Goal: Information Seeking & Learning: Learn about a topic

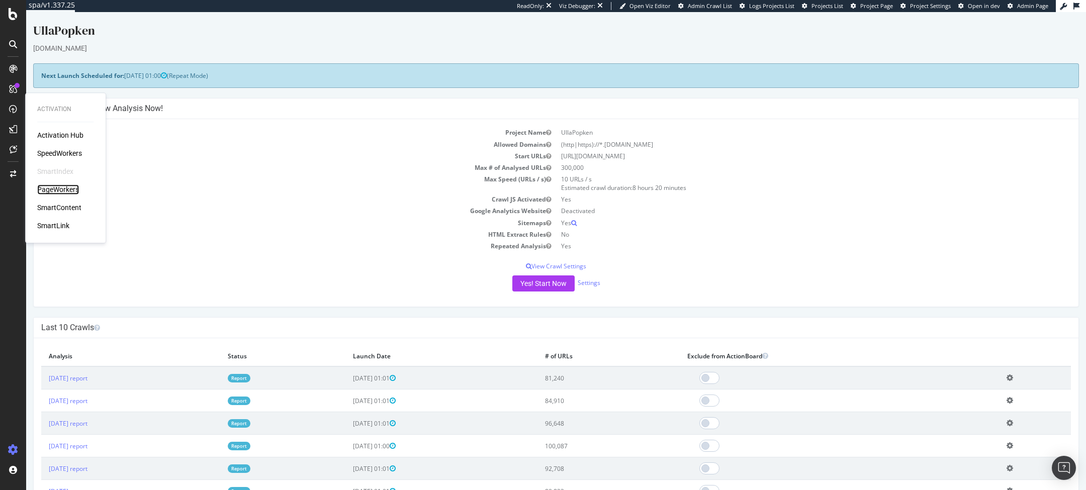
click at [52, 185] on div "PageWorkers" at bounding box center [58, 189] width 42 height 10
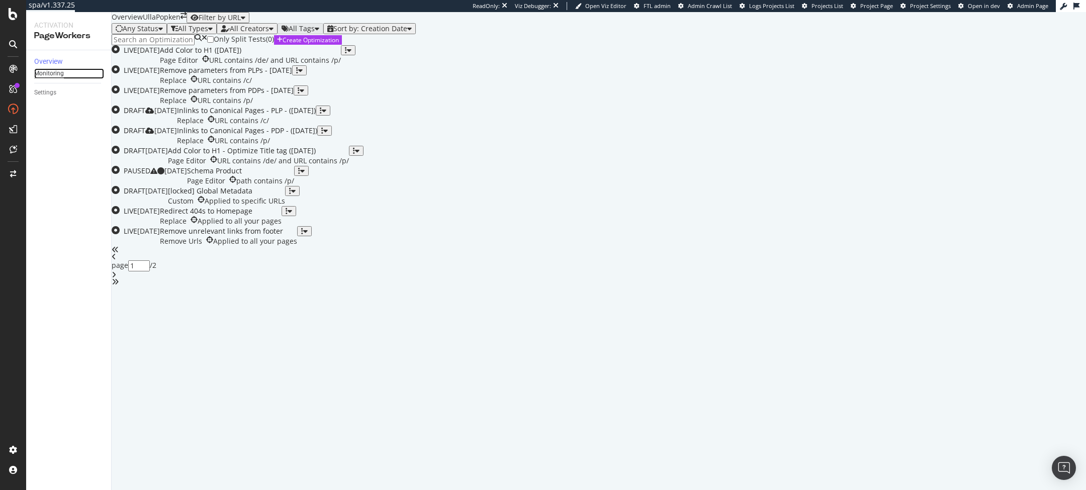
click at [57, 79] on div "Monitoring" at bounding box center [49, 73] width 30 height 11
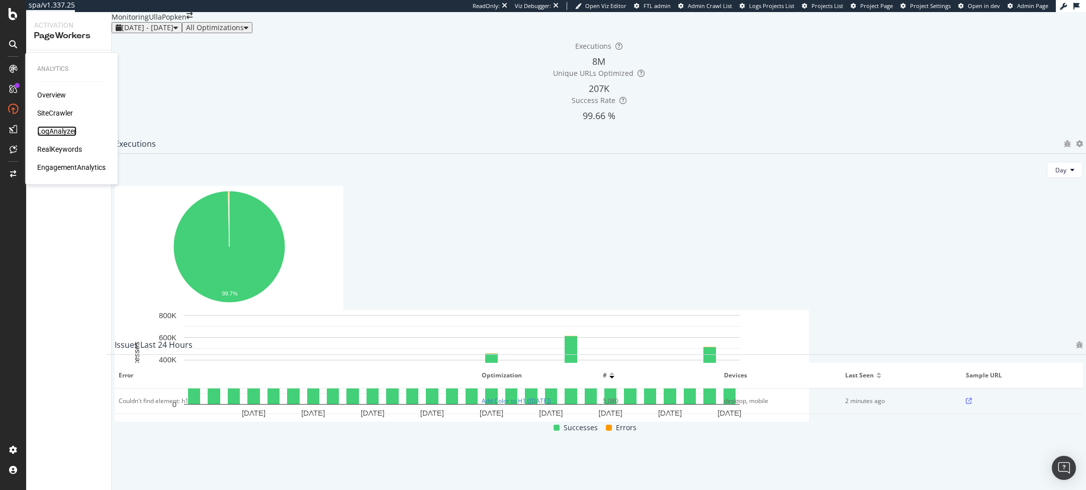
click at [48, 128] on div "LogAnalyzer" at bounding box center [56, 131] width 39 height 10
click at [74, 154] on div "SpeedWorkers" at bounding box center [59, 153] width 45 height 10
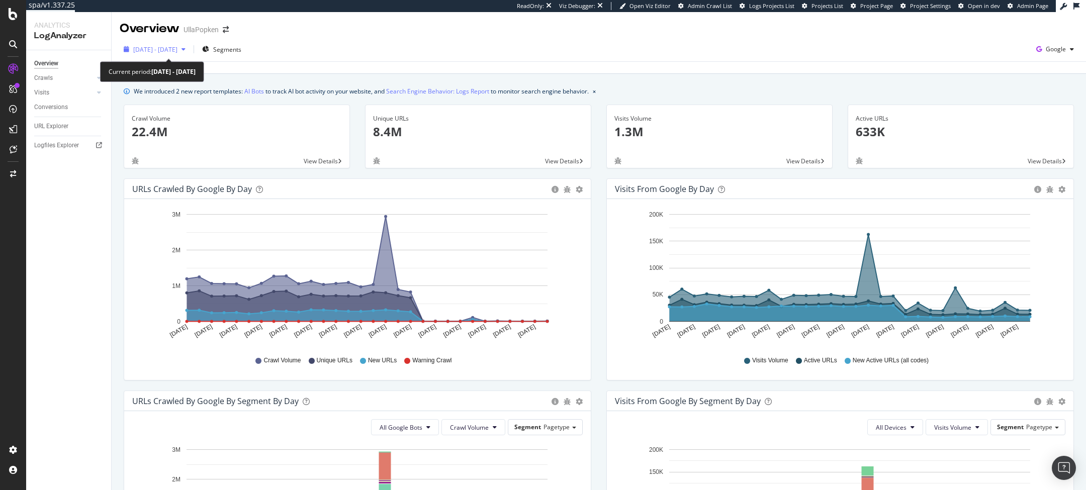
click at [177, 51] on span "[DATE] - [DATE]" at bounding box center [155, 49] width 44 height 9
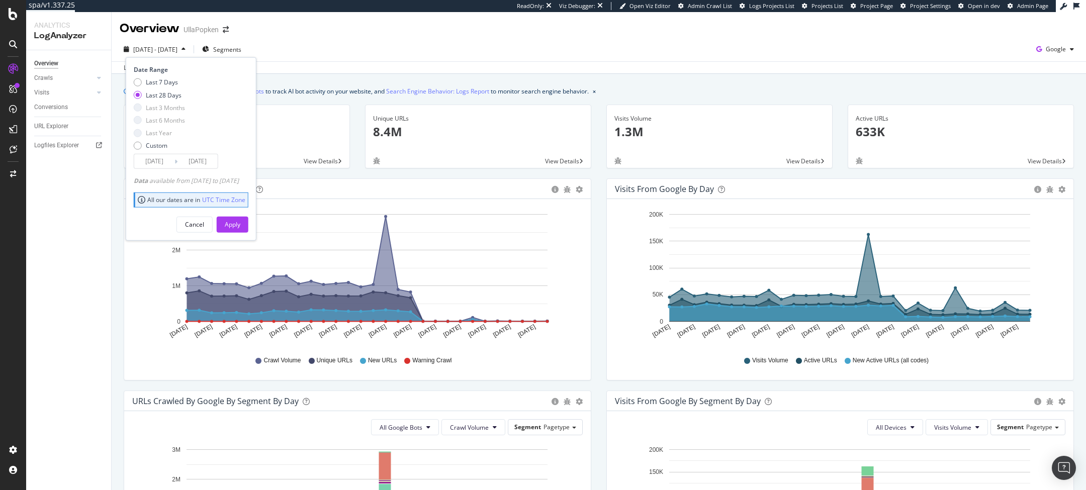
click at [163, 94] on div "Last 28 Days" at bounding box center [164, 94] width 36 height 9
click at [170, 81] on div "Last 7 Days" at bounding box center [162, 82] width 32 height 9
click at [166, 99] on div "Last 28 Days" at bounding box center [164, 94] width 36 height 9
type input "[DATE]"
click at [240, 222] on div "Apply" at bounding box center [233, 224] width 16 height 9
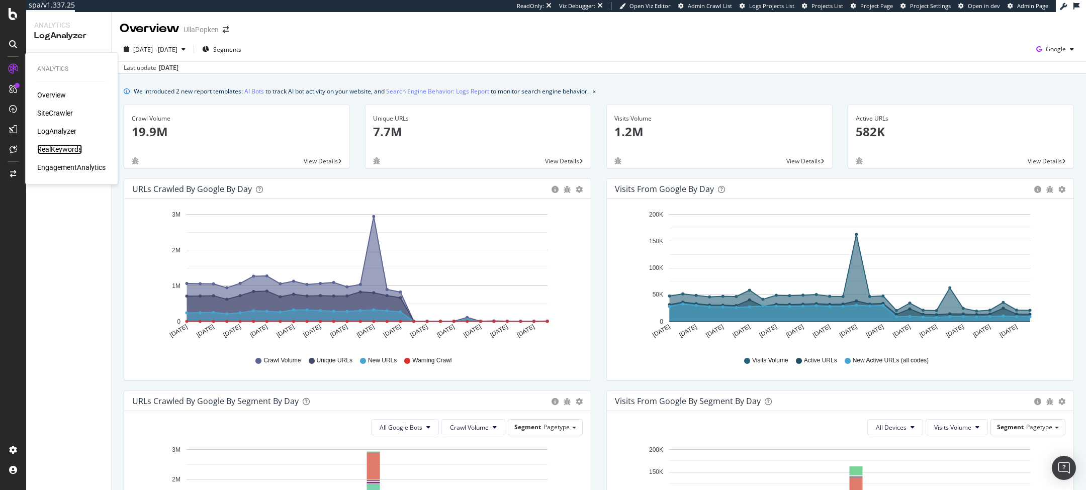
click at [52, 148] on div "RealKeywords" at bounding box center [59, 149] width 45 height 10
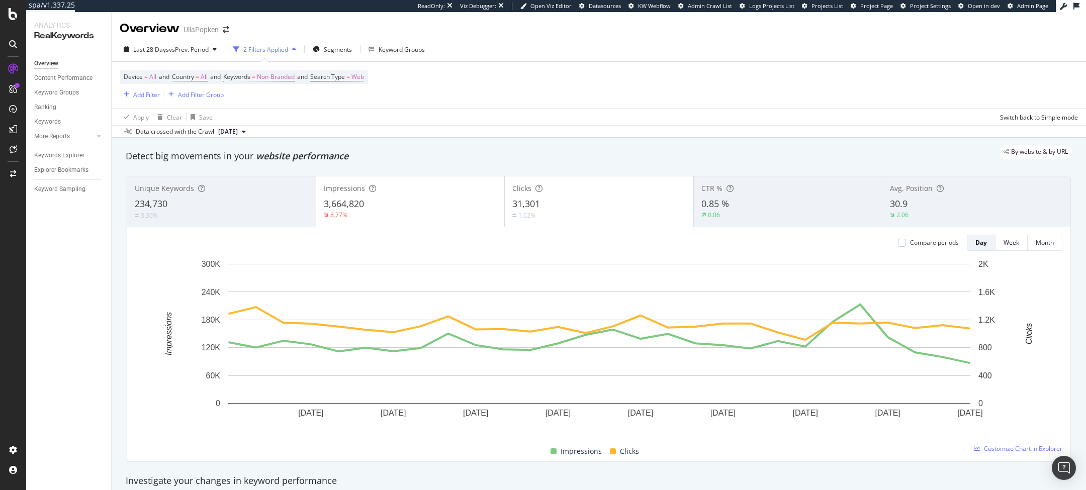
click at [389, 201] on div "3,664,820" at bounding box center [410, 204] width 173 height 13
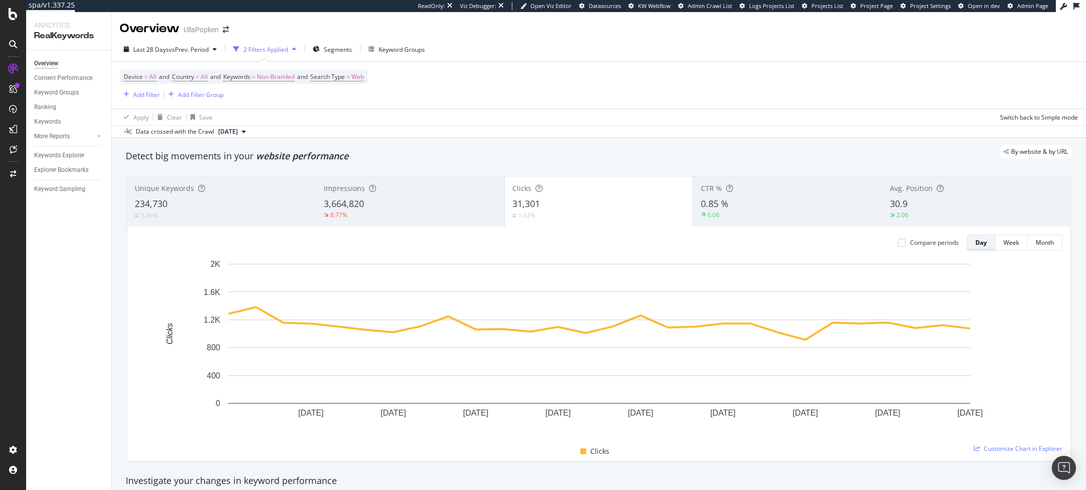
click at [723, 243] on div "Day" at bounding box center [981, 242] width 12 height 9
click at [723, 243] on div at bounding box center [902, 243] width 8 height 8
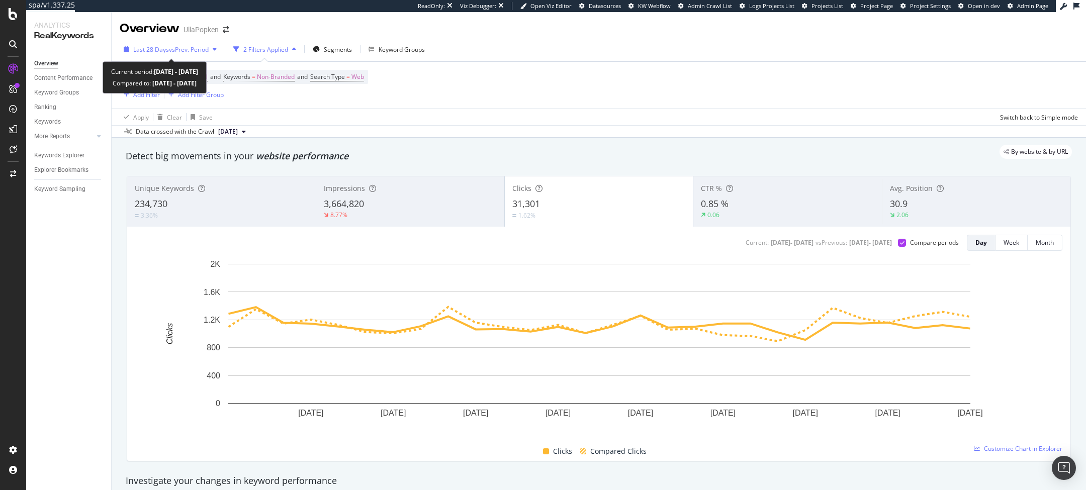
click at [176, 44] on div "Last 28 Days vs Prev. Period" at bounding box center [170, 49] width 101 height 15
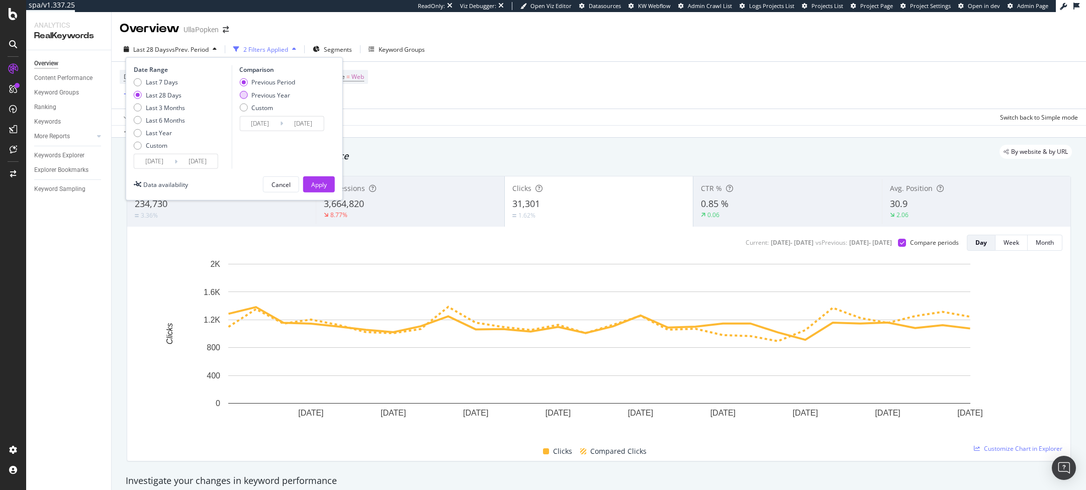
click at [247, 92] on div "Previous Year" at bounding box center [267, 94] width 56 height 9
type input "[DATE]"
click at [325, 181] on div "Apply" at bounding box center [319, 184] width 16 height 9
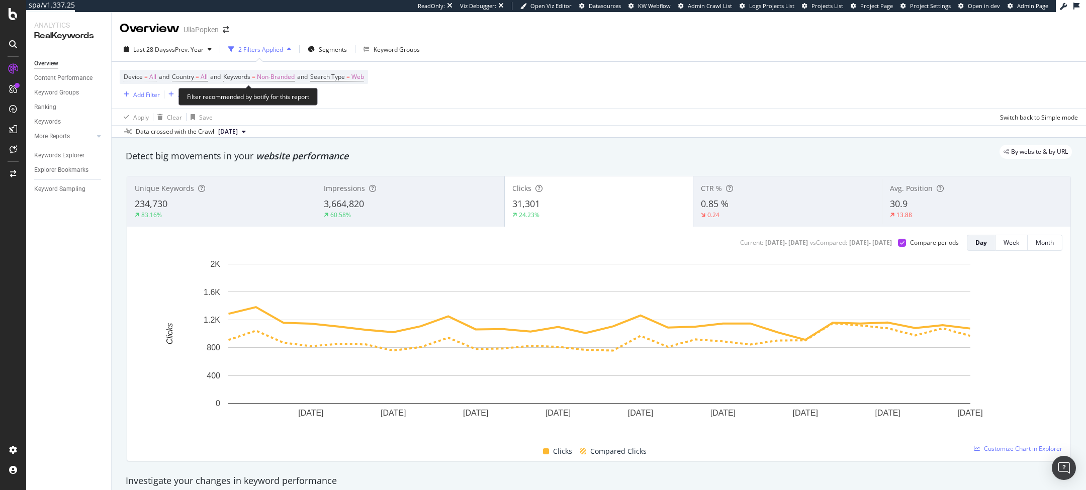
click at [303, 80] on span "Device = All and Country = All and Keywords = Non-Branded and Search Type = Web" at bounding box center [244, 77] width 240 height 14
click at [285, 76] on span "Non-Branded" at bounding box center [276, 77] width 38 height 14
click at [271, 93] on div "Non-Branded" at bounding box center [265, 100] width 54 height 15
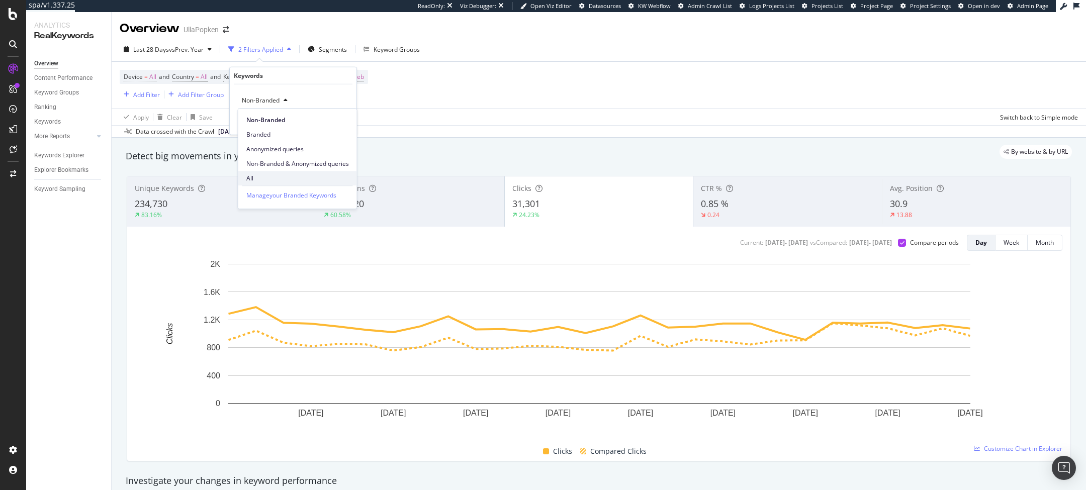
click at [260, 179] on span "All" at bounding box center [297, 178] width 103 height 9
click at [341, 120] on div "Apply" at bounding box center [341, 121] width 16 height 9
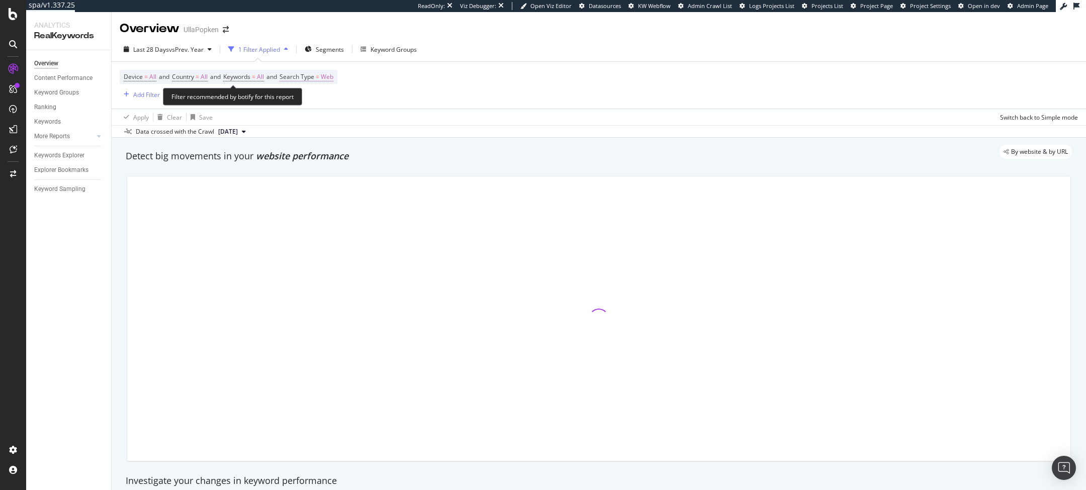
click at [329, 72] on span "Search Type = Web" at bounding box center [306, 76] width 54 height 9
click at [302, 98] on span "Web" at bounding box center [304, 100] width 13 height 9
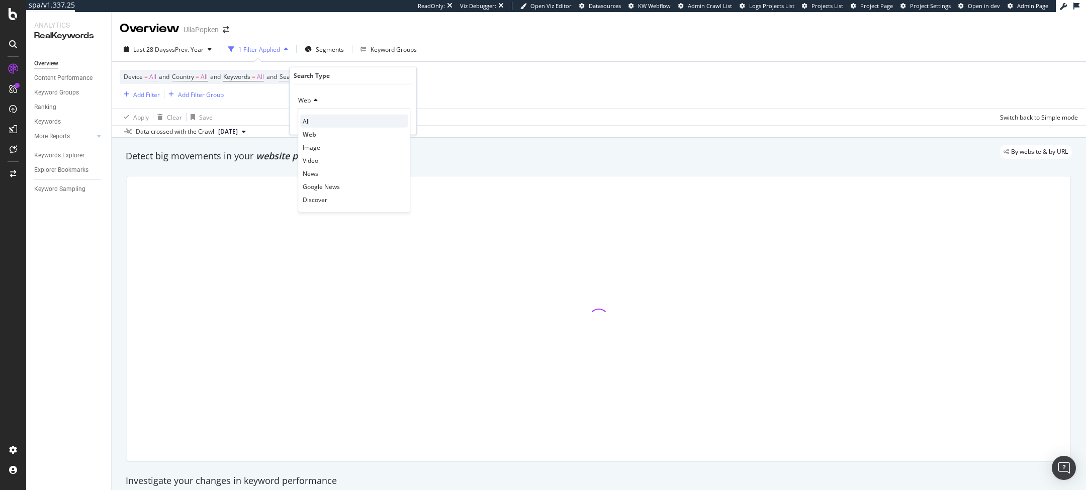
click at [312, 120] on div "All" at bounding box center [354, 121] width 108 height 13
click at [400, 123] on div "Apply" at bounding box center [401, 121] width 16 height 9
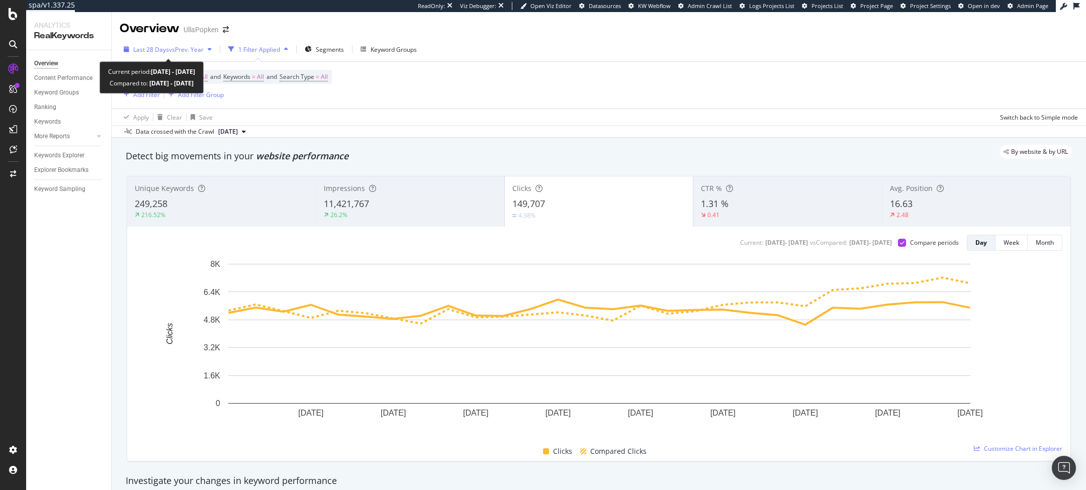
click at [166, 47] on span "Last 28 Days" at bounding box center [151, 49] width 36 height 9
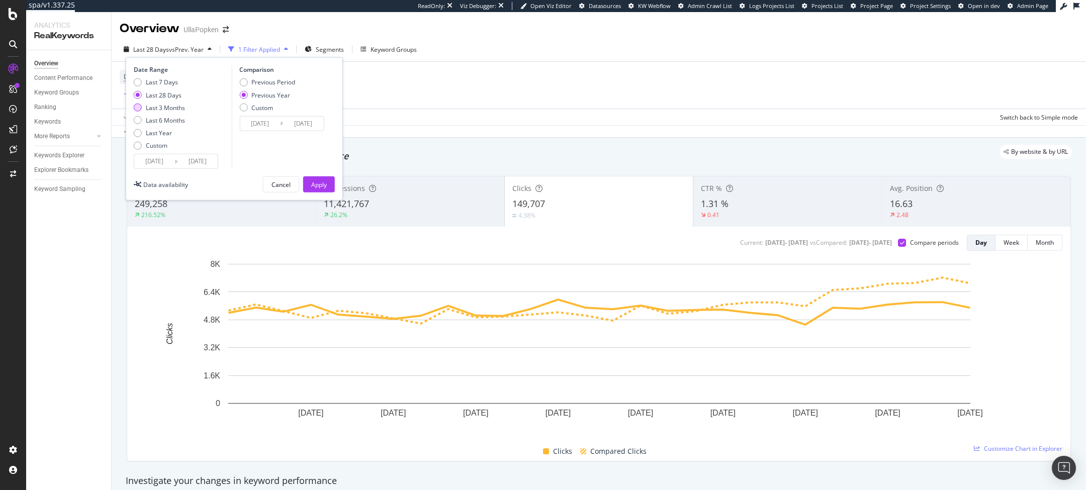
click at [169, 106] on div "Last 3 Months" at bounding box center [165, 107] width 39 height 9
type input "[DATE]"
click at [322, 194] on div "Date Range Last 7 Days Last 28 Days Last 3 Months Last 6 Months Last Year Custo…" at bounding box center [234, 128] width 217 height 143
click at [324, 188] on div "Apply" at bounding box center [319, 184] width 16 height 15
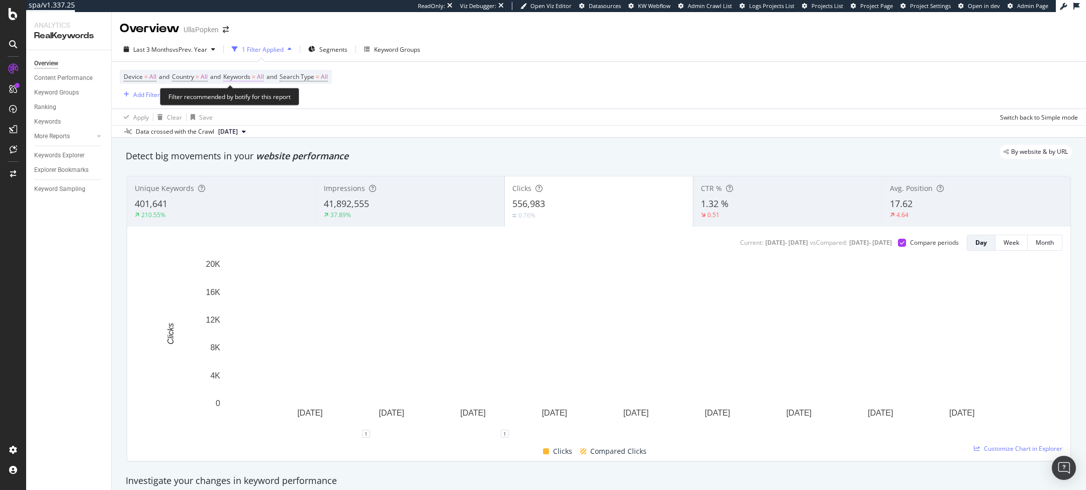
click at [250, 76] on span "Keywords" at bounding box center [236, 76] width 27 height 9
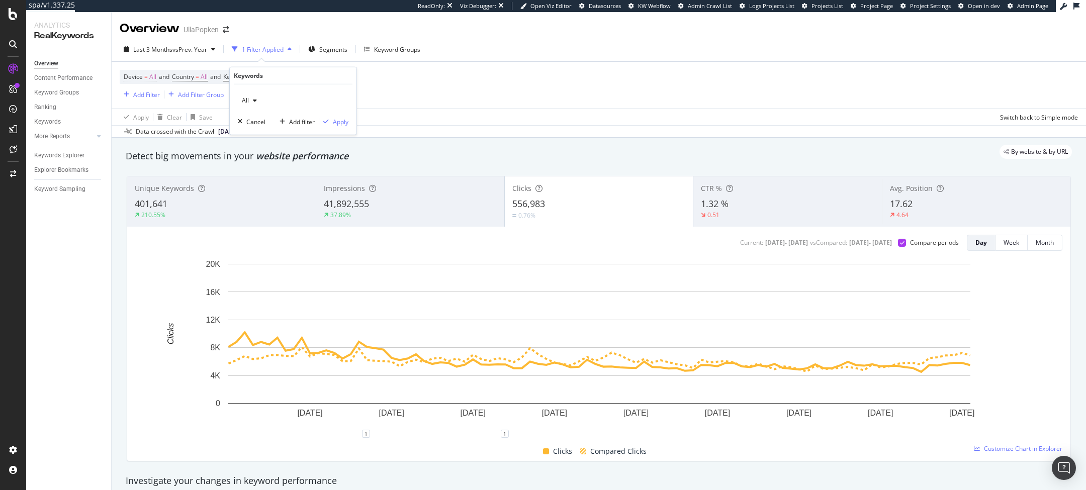
click at [254, 101] on icon "button" at bounding box center [255, 101] width 4 height 6
click at [274, 166] on span "Non-Branded & Anonymized queries" at bounding box center [297, 163] width 103 height 9
click at [349, 121] on div "Apply" at bounding box center [349, 121] width 16 height 9
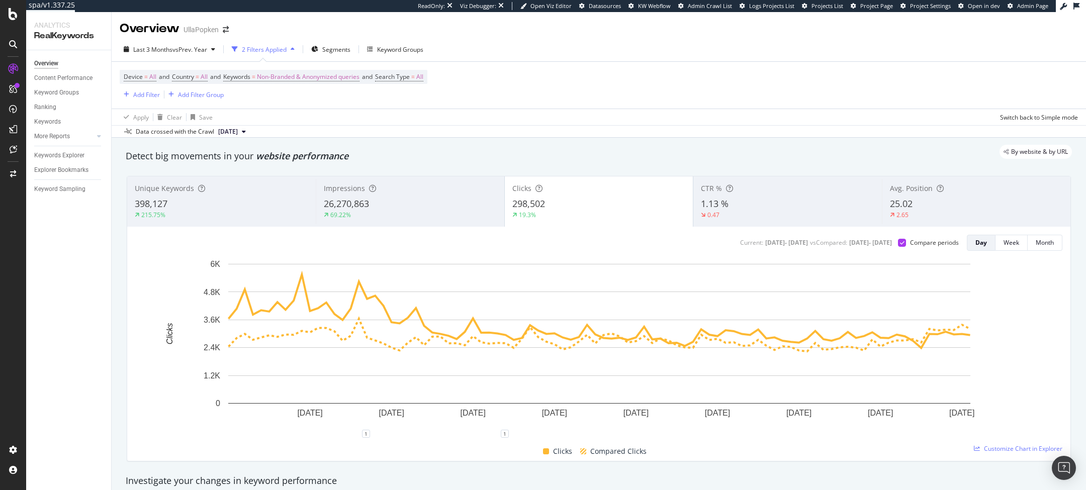
click at [332, 68] on div "Device = All and Country = All and Keywords = Non-Branded & Anonymized queries …" at bounding box center [599, 85] width 958 height 47
click at [327, 75] on span "Non-Branded & Anonymized queries" at bounding box center [308, 77] width 103 height 14
click at [313, 96] on span "Non-Branded & Anonymized queries" at bounding box center [291, 100] width 107 height 9
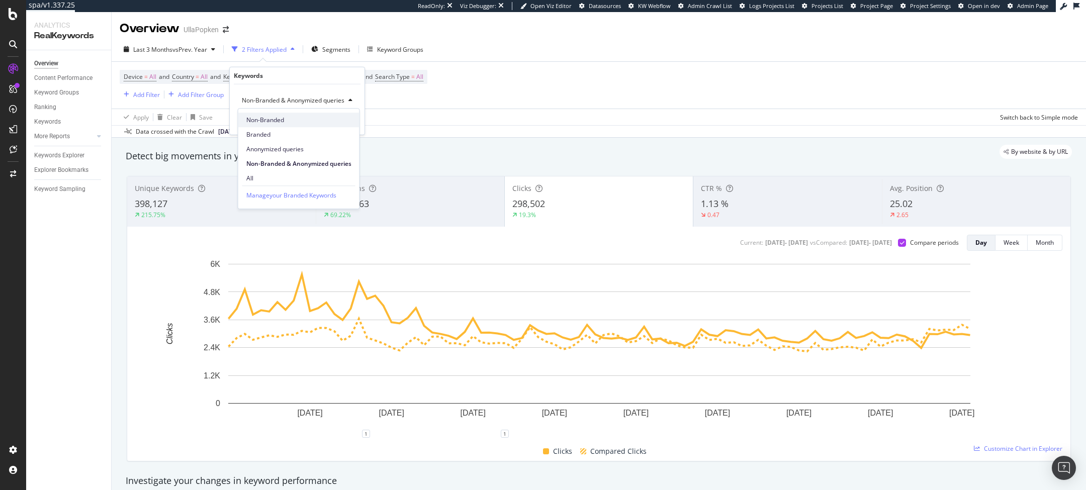
click at [295, 119] on span "Non-Branded" at bounding box center [298, 120] width 105 height 9
click at [335, 118] on div "Apply" at bounding box center [341, 121] width 16 height 9
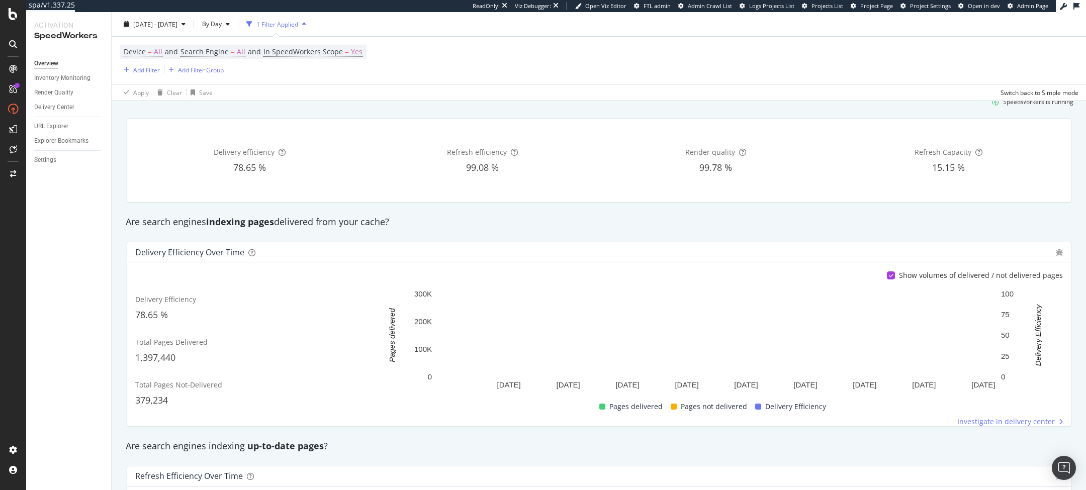
scroll to position [39, 0]
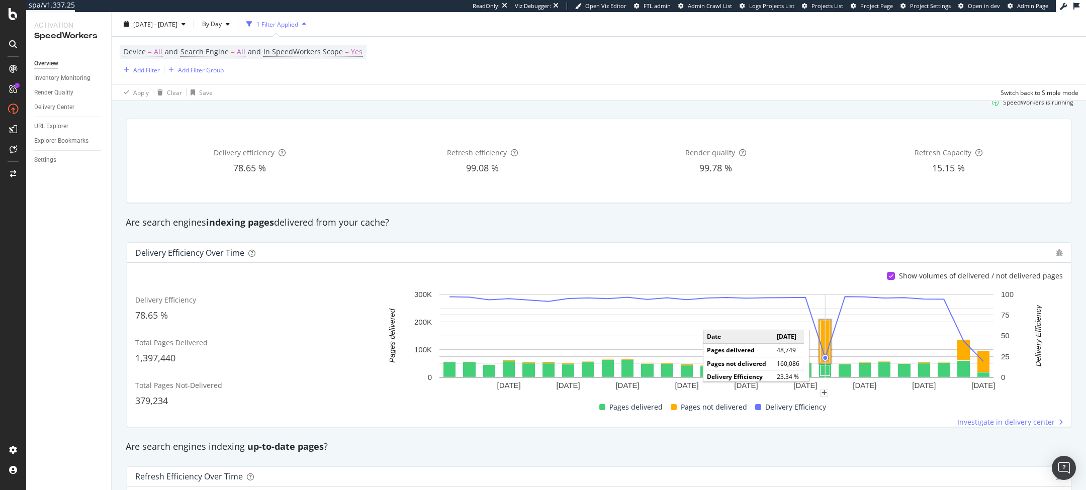
click at [723, 326] on rect "A chart." at bounding box center [825, 341] width 10 height 41
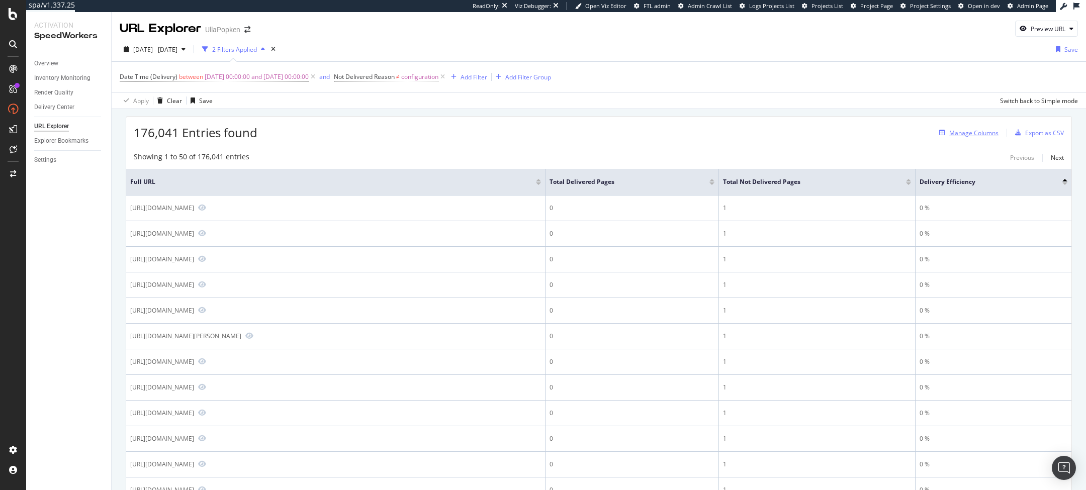
click at [723, 134] on div "Manage Columns" at bounding box center [973, 133] width 49 height 9
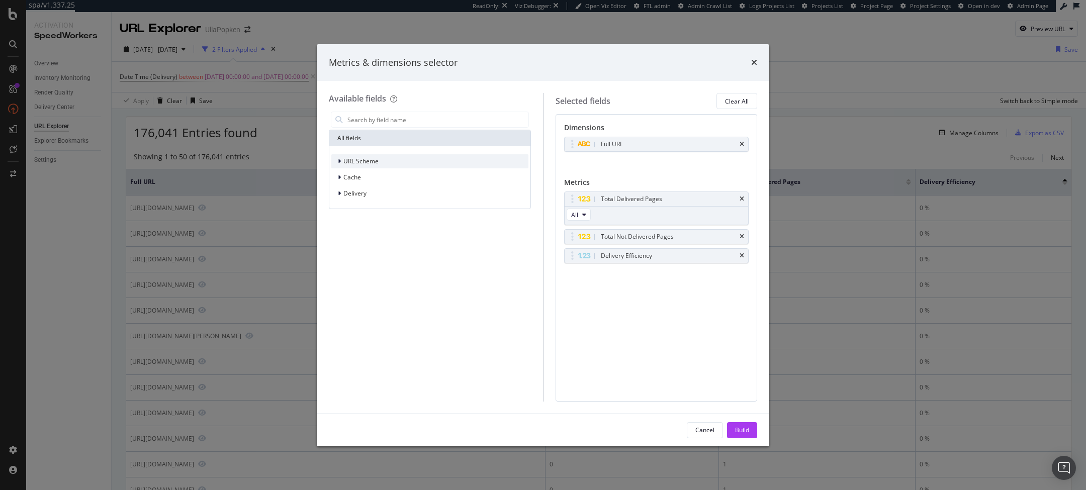
click at [362, 162] on span "URL Scheme" at bounding box center [360, 161] width 35 height 9
click at [371, 159] on span "URL Scheme" at bounding box center [360, 161] width 35 height 9
click at [358, 179] on span "Cache" at bounding box center [352, 177] width 18 height 9
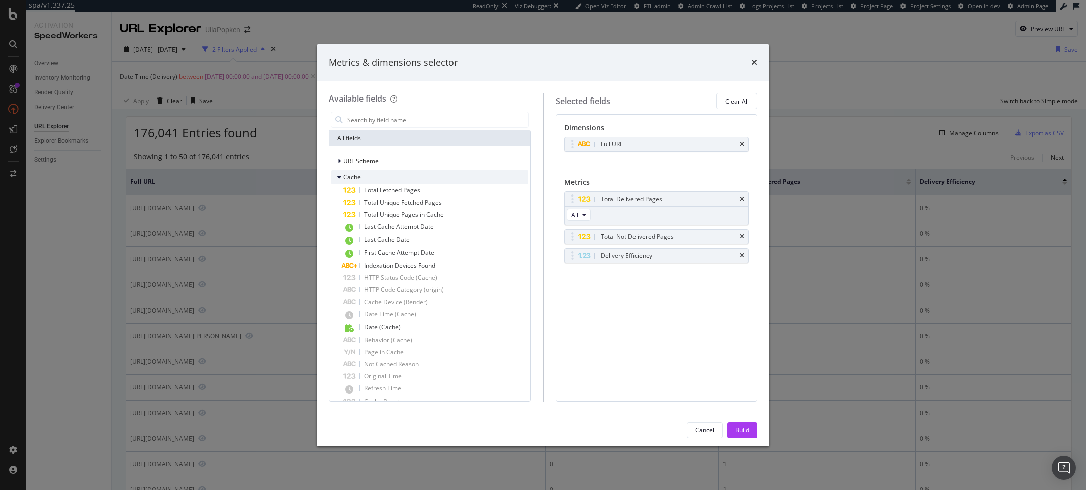
click at [358, 178] on span "Cache" at bounding box center [352, 177] width 18 height 9
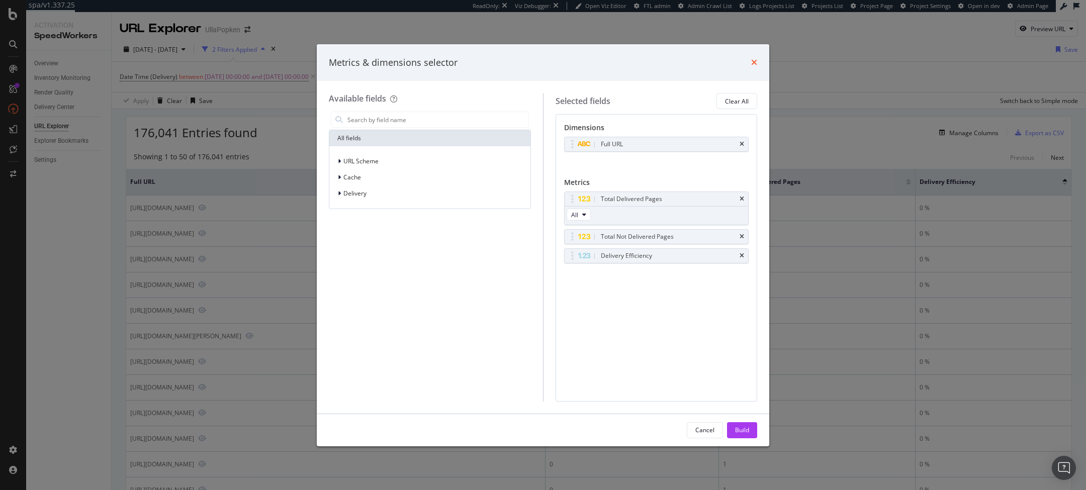
click at [723, 63] on icon "times" at bounding box center [754, 62] width 6 height 8
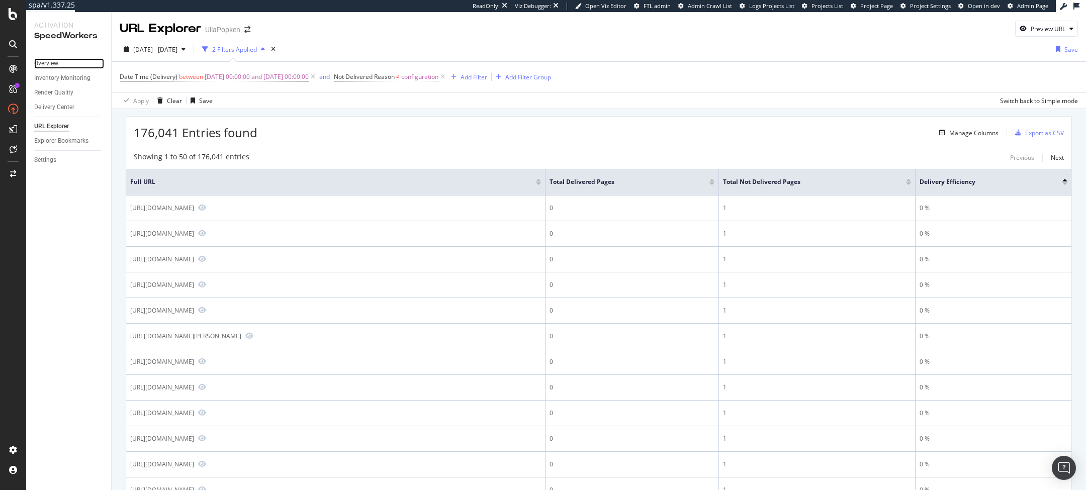
click at [58, 61] on link "Overview" at bounding box center [69, 63] width 70 height 11
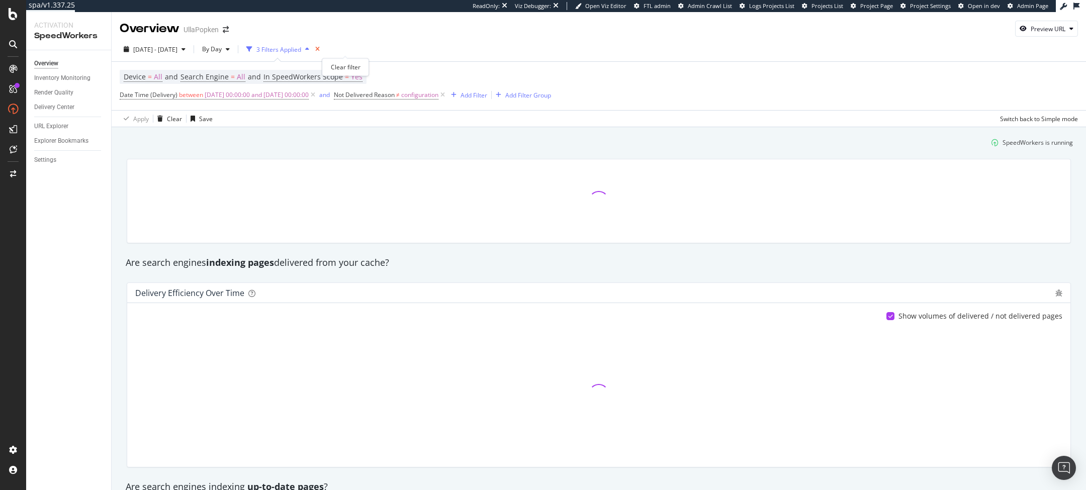
click at [320, 49] on icon "times" at bounding box center [317, 49] width 5 height 6
